Goal: Browse casually: Explore the website without a specific task or goal

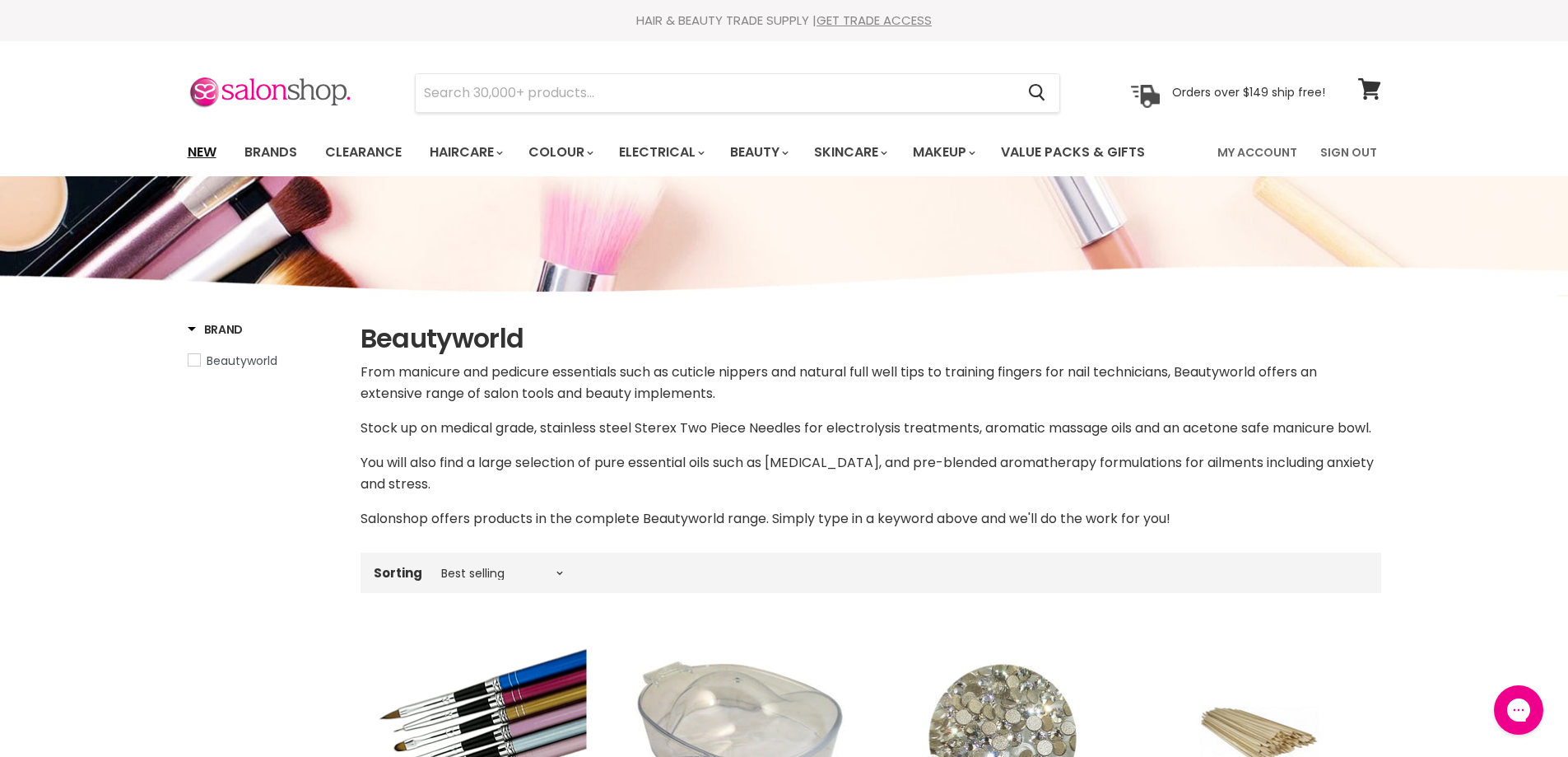
click at [202, 149] on link "New" at bounding box center [202, 153] width 53 height 35
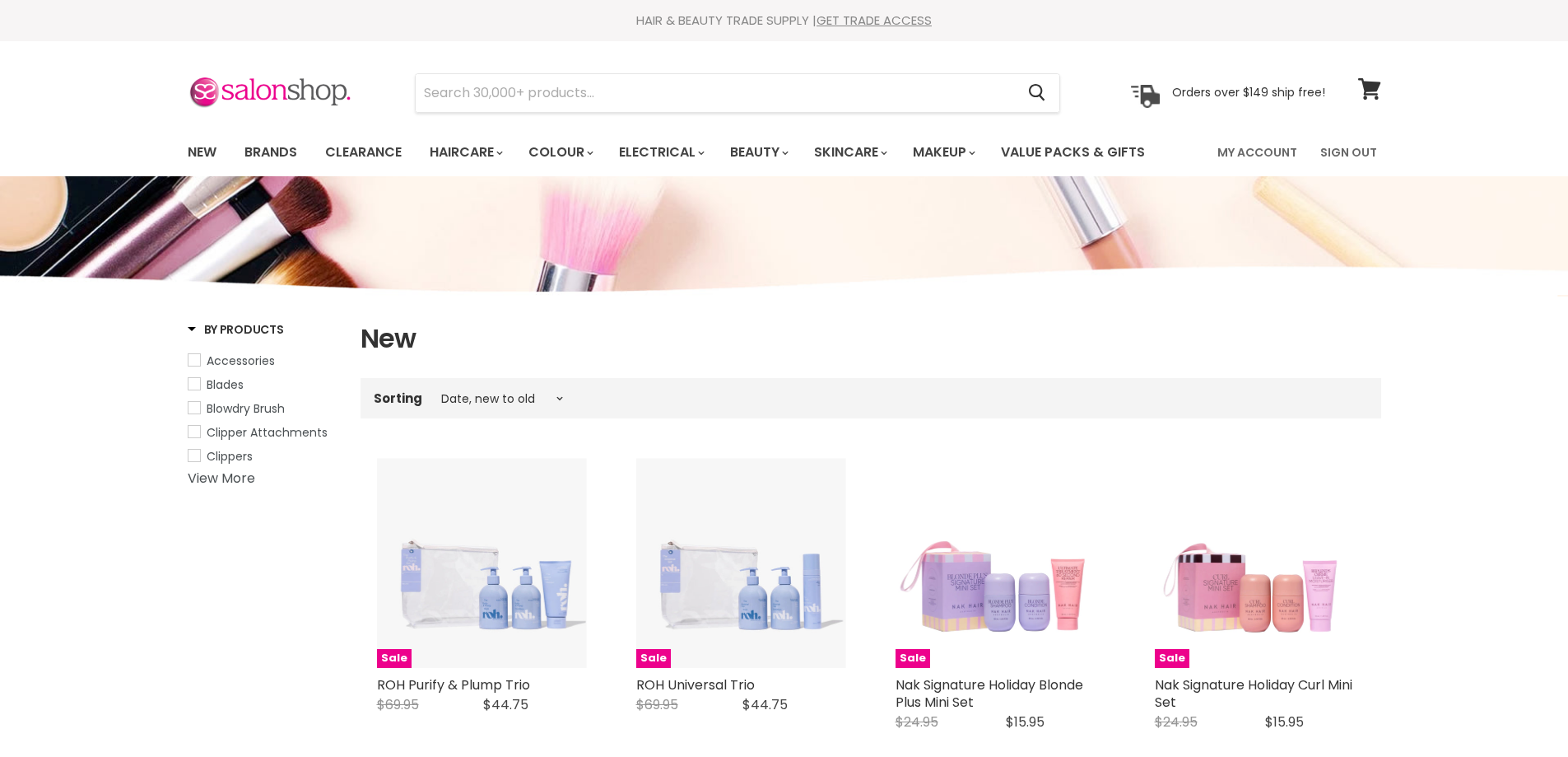
select select "created-descending"
click at [272, 149] on link "Brands" at bounding box center [270, 153] width 77 height 35
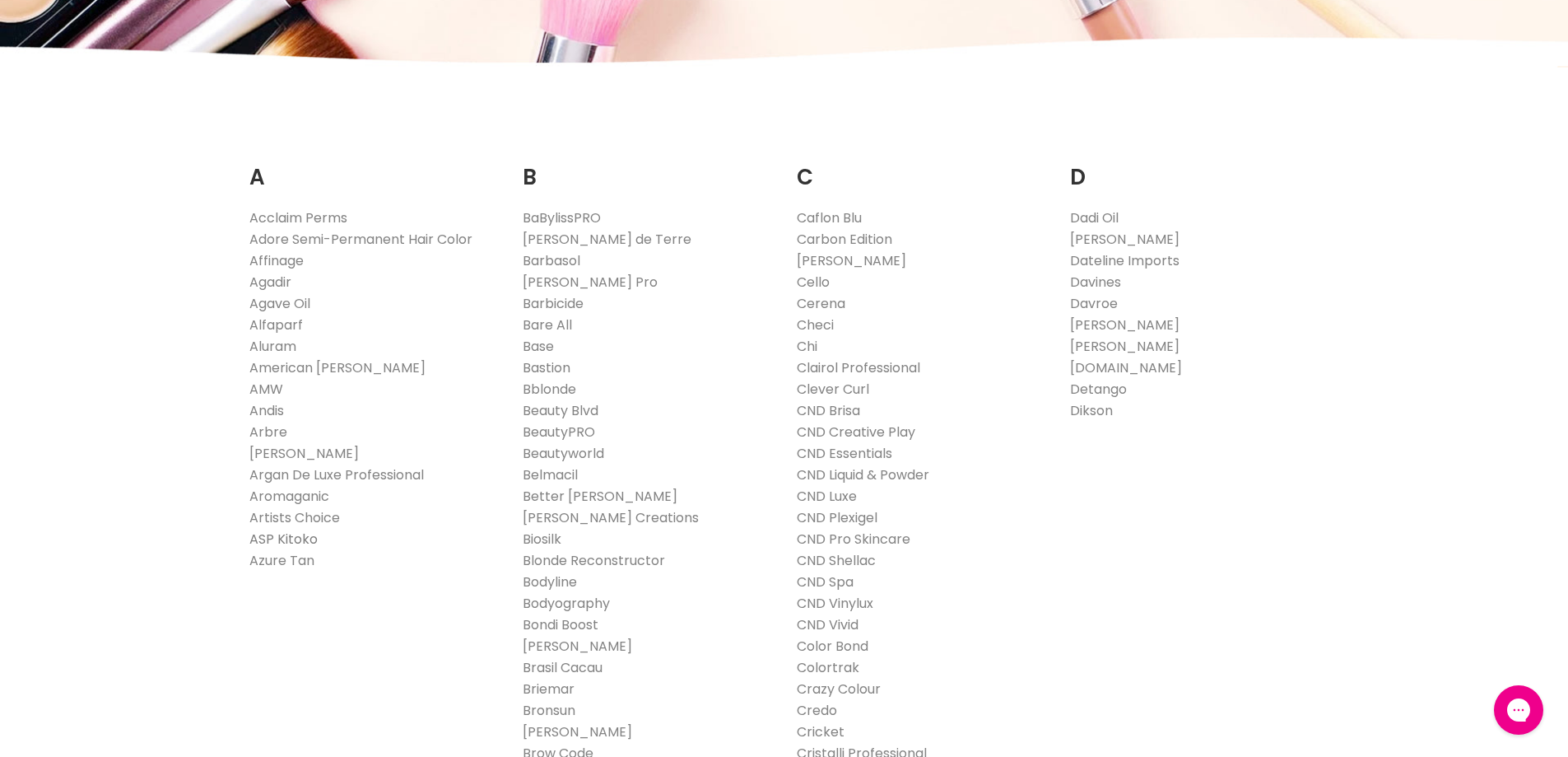
click at [280, 538] on link "ASP Kitoko" at bounding box center [284, 539] width 68 height 19
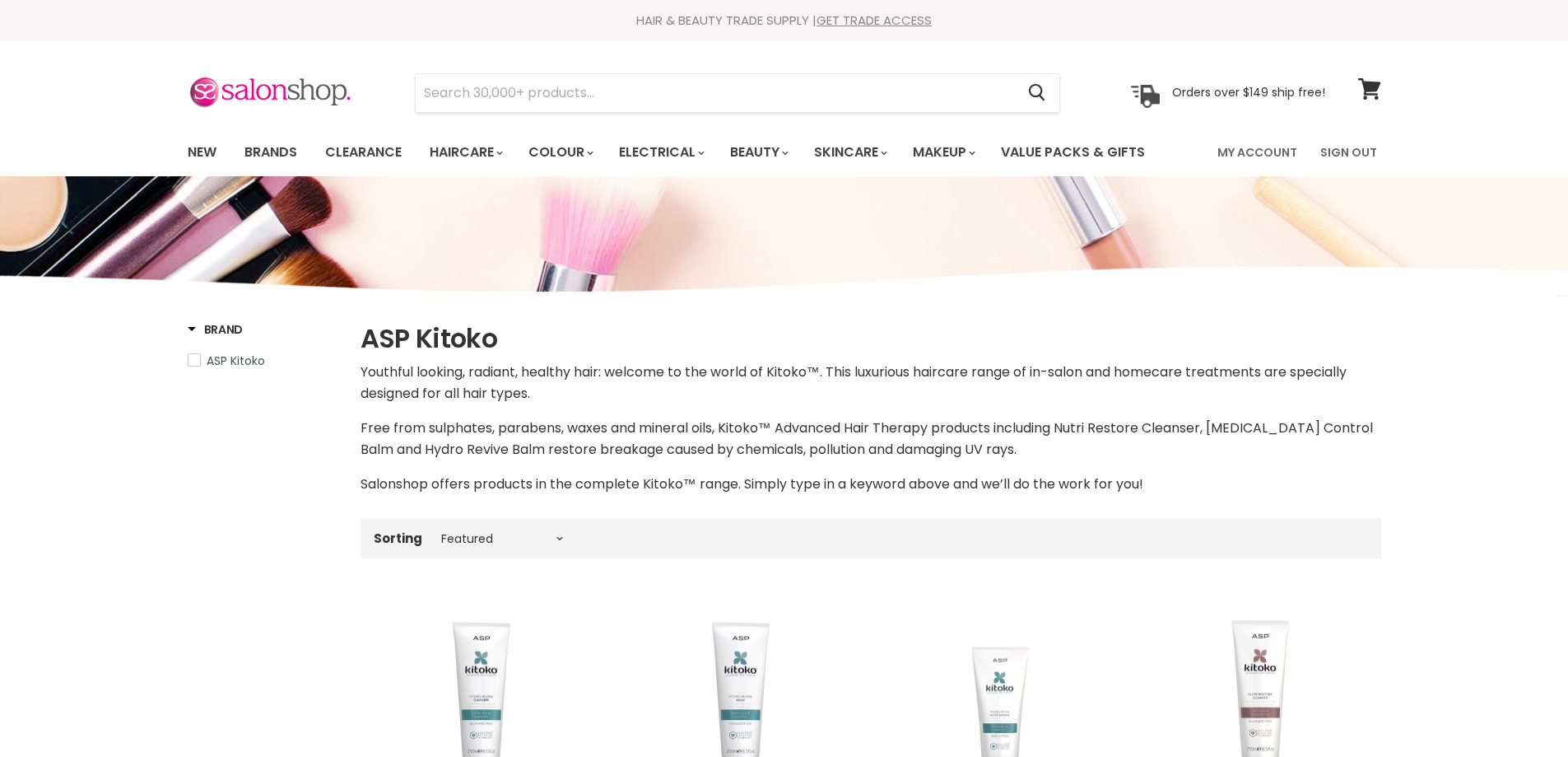
select select "manual"
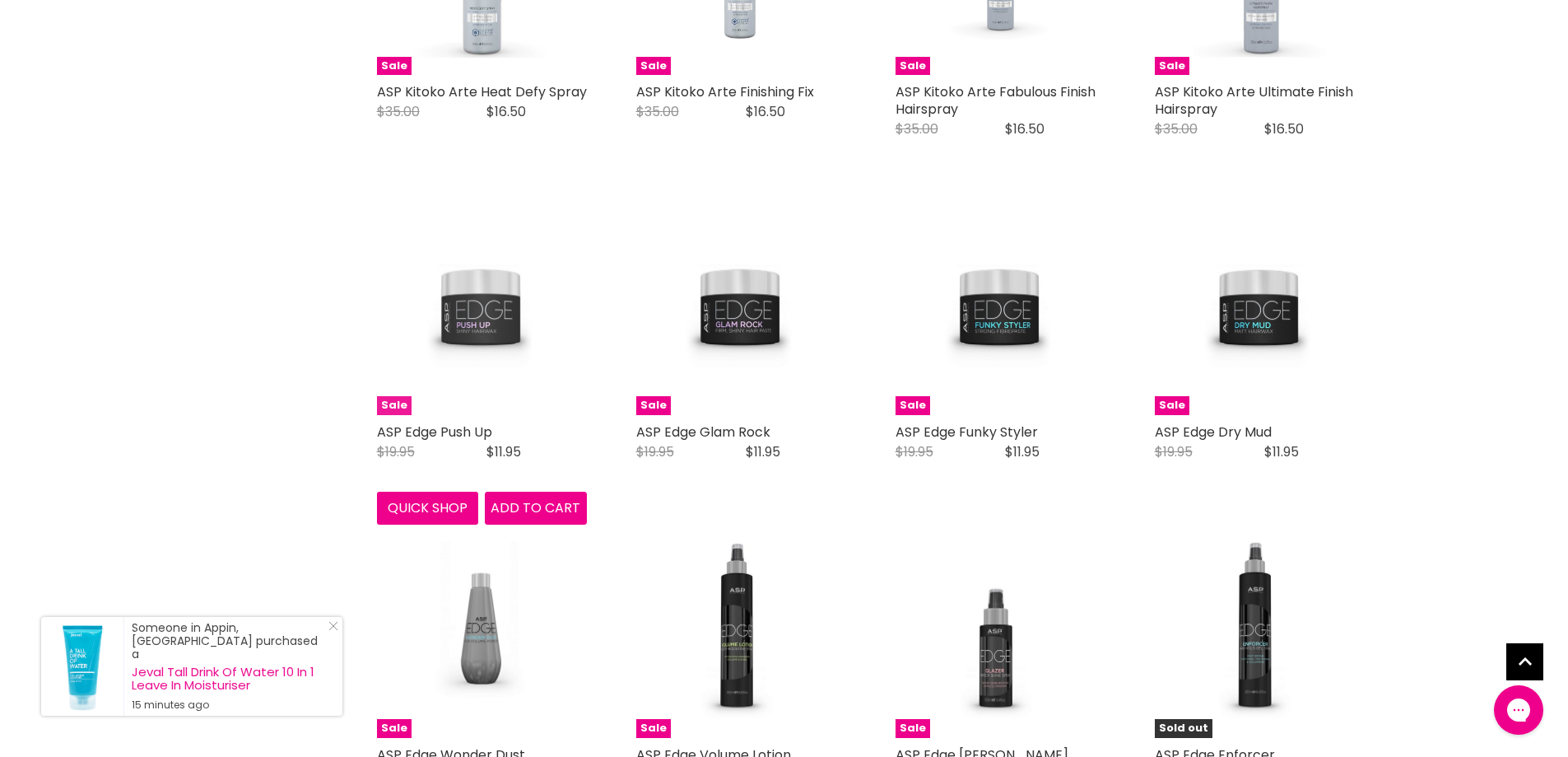
scroll to position [3871, 0]
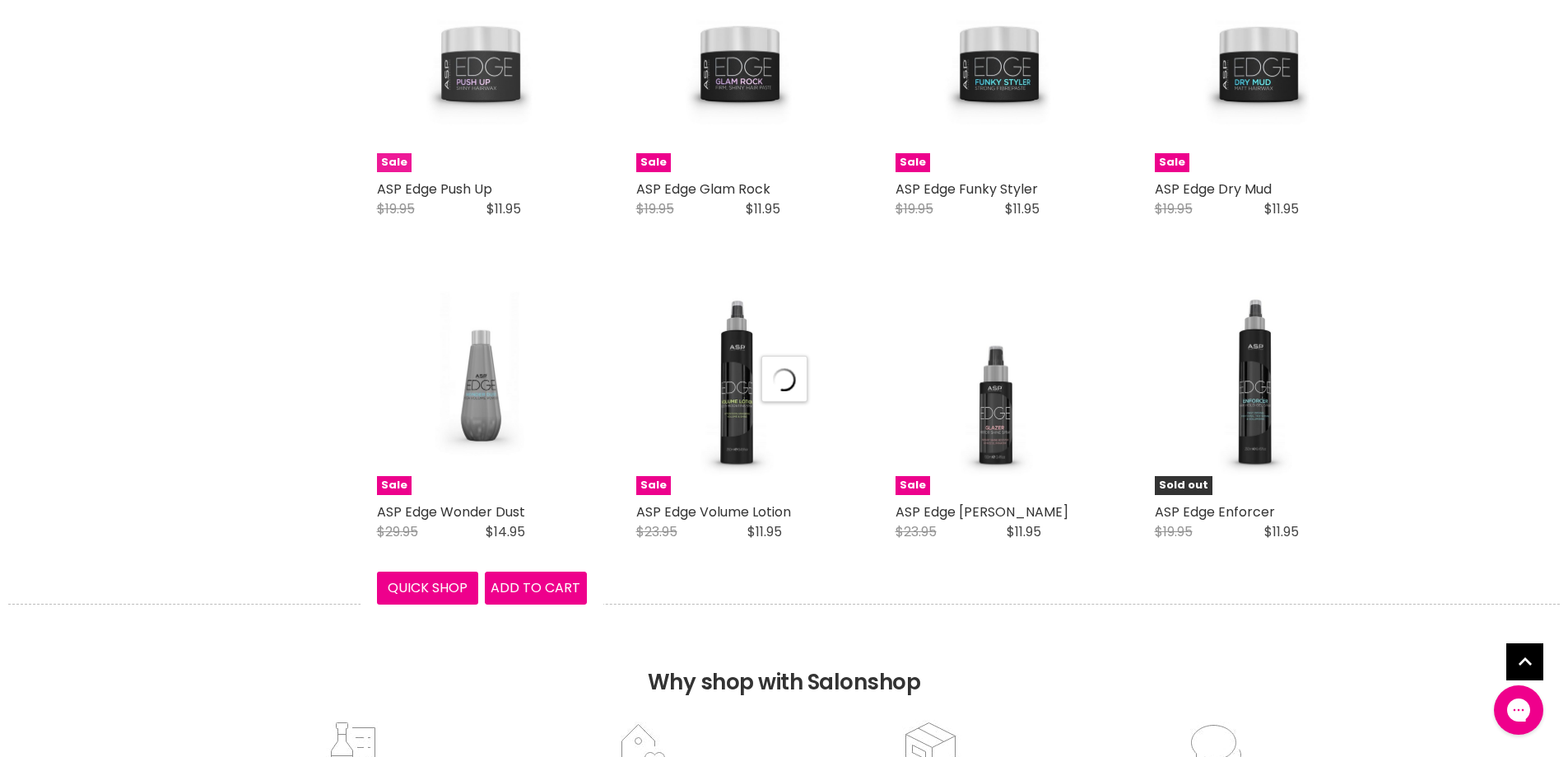
select select "manual"
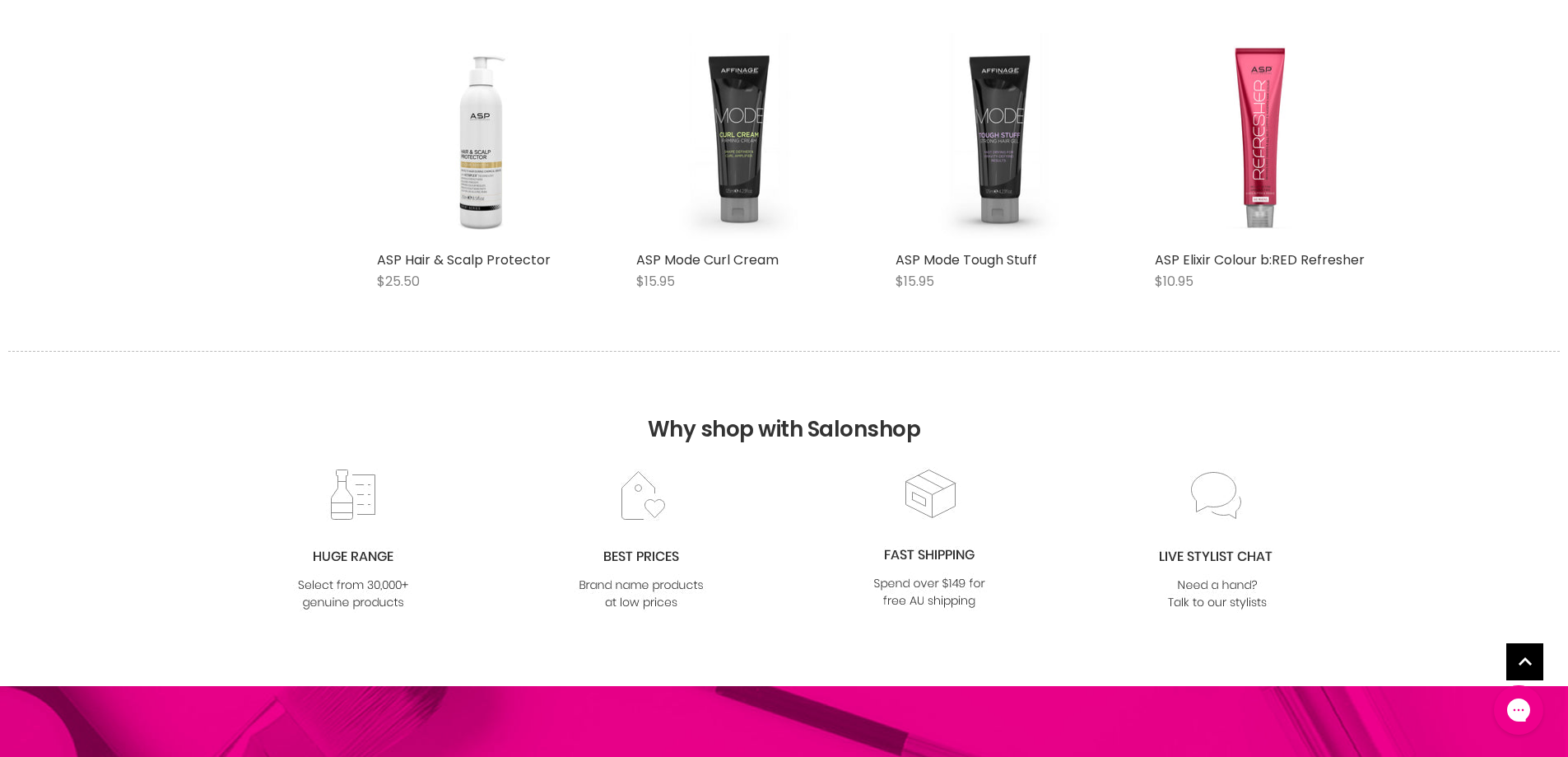
scroll to position [8154, 0]
